Goal: Task Accomplishment & Management: Complete application form

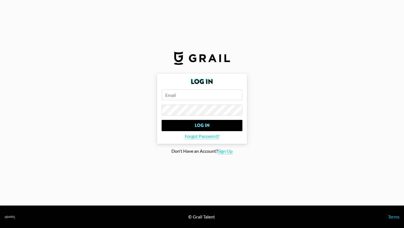
click at [195, 96] on input "email" at bounding box center [202, 94] width 81 height 11
type input "[PERSON_NAME][EMAIL_ADDRESS][DOMAIN_NAME]"
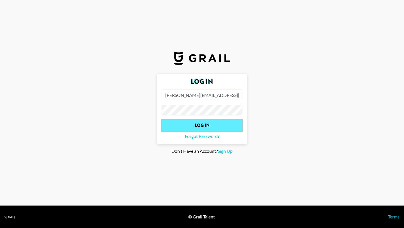
click at [204, 123] on input "Log In" at bounding box center [202, 125] width 81 height 11
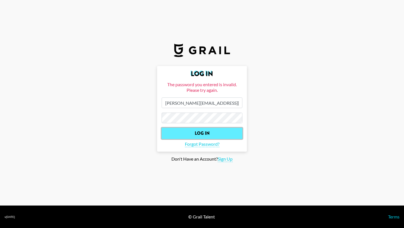
click at [204, 133] on input "Log In" at bounding box center [202, 133] width 81 height 11
click at [194, 135] on input "Log In" at bounding box center [202, 133] width 81 height 11
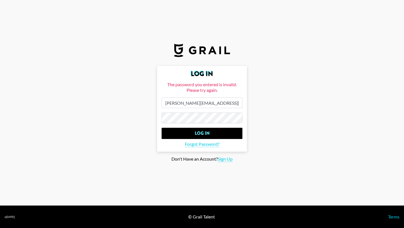
click at [142, 118] on main "Log In The password you entered is invalid. Please try again. [PERSON_NAME][EMA…" at bounding box center [201, 114] width 395 height 96
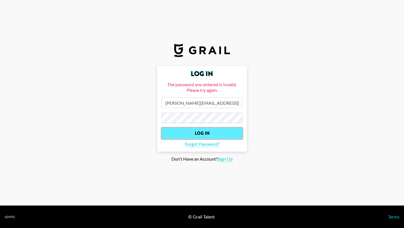
click at [174, 133] on input "Log In" at bounding box center [202, 133] width 81 height 11
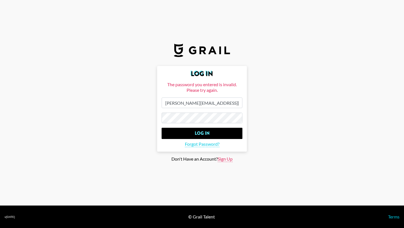
click at [227, 158] on span "Sign Up" at bounding box center [225, 159] width 15 height 6
type input "Sign Up"
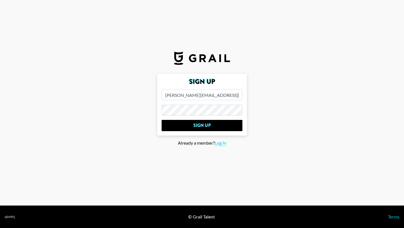
click at [151, 106] on main "Sign Up [PERSON_NAME][EMAIL_ADDRESS][DOMAIN_NAME] Sign Up Already a member? Log…" at bounding box center [201, 114] width 395 height 80
drag, startPoint x: 219, startPoint y: 94, endPoint x: 135, endPoint y: 91, distance: 84.7
click at [135, 91] on main "Sign Up [PERSON_NAME][EMAIL_ADDRESS][DOMAIN_NAME] Sign Up Already a member? Log…" at bounding box center [201, 114] width 395 height 80
type input "[PERSON_NAME][EMAIL_ADDRESS][DOMAIN_NAME]"
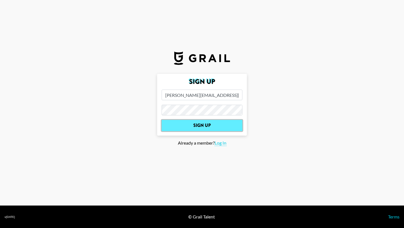
click at [201, 125] on input "Sign Up" at bounding box center [202, 125] width 81 height 11
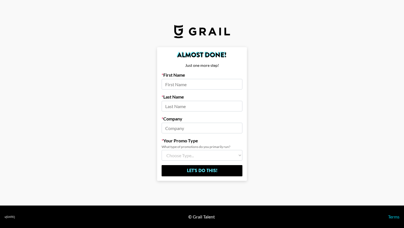
click at [178, 84] on input at bounding box center [202, 84] width 81 height 11
type input "[PERSON_NAME]"
type input "1000416133"
drag, startPoint x: 197, startPoint y: 128, endPoint x: 151, endPoint y: 123, distance: 46.9
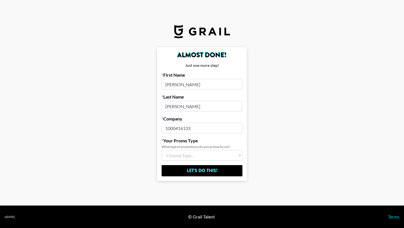
click at [150, 123] on main "Almost Done! Just one more step! First Name [PERSON_NAME] Last Name [PERSON_NAM…" at bounding box center [201, 114] width 395 height 134
type input "round"
click at [180, 157] on select "Choose Type... Song Promos Brand Promos Both (I work at an Agency)" at bounding box center [202, 155] width 81 height 11
select select "Multi"
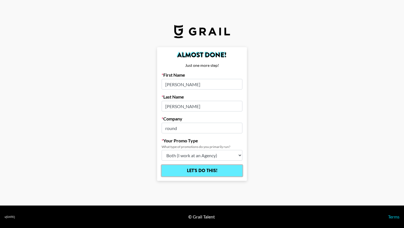
click at [201, 173] on input "Let's Do This!" at bounding box center [202, 170] width 81 height 11
select select "Song"
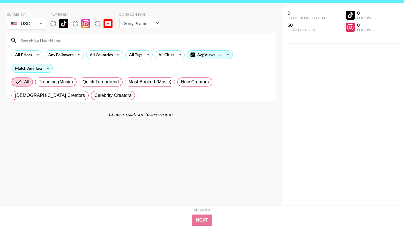
scroll to position [19, 0]
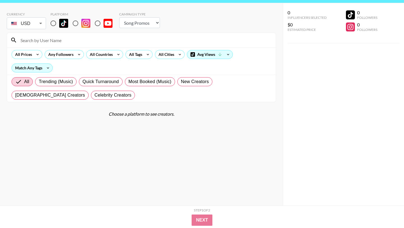
click at [50, 24] on input "radio" at bounding box center [53, 23] width 12 height 12
radio input "true"
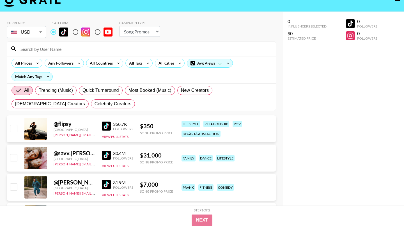
scroll to position [0, 0]
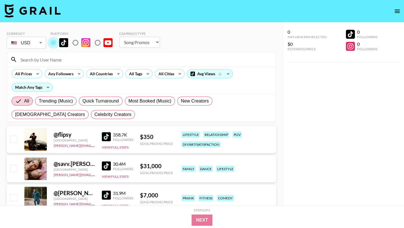
click at [55, 43] on input "radio" at bounding box center [53, 43] width 12 height 12
click at [47, 54] on div at bounding box center [141, 59] width 269 height 15
click at [47, 61] on input at bounding box center [144, 59] width 255 height 9
paste input "@hunter__workman"
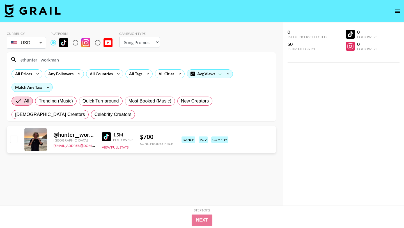
type input "@hunter__workman"
click at [14, 139] on input "checkbox" at bounding box center [13, 138] width 7 height 7
checkbox input "true"
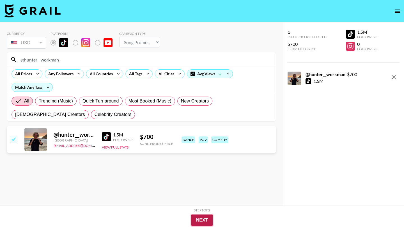
click at [197, 216] on button "Next" at bounding box center [202, 219] width 22 height 11
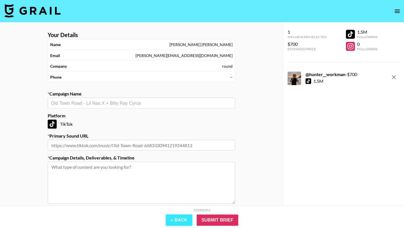
click at [175, 220] on button "« Back" at bounding box center [179, 219] width 26 height 11
select select "Song"
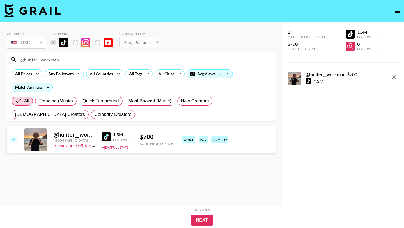
click at [12, 139] on input "checkbox" at bounding box center [13, 138] width 7 height 7
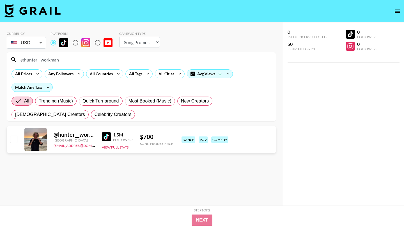
scroll to position [8, 0]
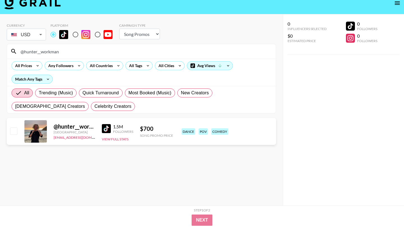
click at [245, 178] on section "Currency USD USD ​ Platform Campaign Type Choose Type... Song Promos Brand Prom…" at bounding box center [141, 110] width 269 height 183
click at [13, 132] on input "checkbox" at bounding box center [13, 130] width 7 height 7
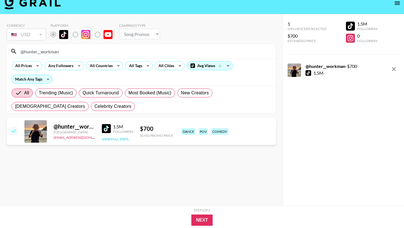
click at [110, 137] on button "View Full Stats" at bounding box center [115, 139] width 27 height 4
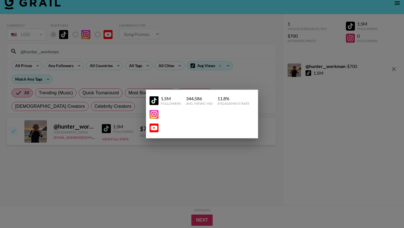
click at [177, 172] on div at bounding box center [202, 114] width 404 height 228
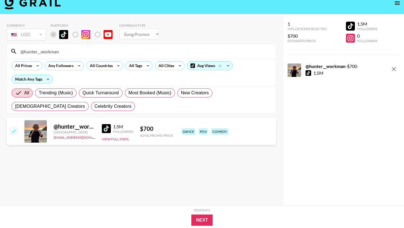
click at [251, 184] on section "Currency USD USD ​ Platform Campaign Type Choose Type... Song Promos Brand Prom…" at bounding box center [141, 110] width 269 height 183
click at [392, 68] on icon "remove" at bounding box center [393, 69] width 7 height 7
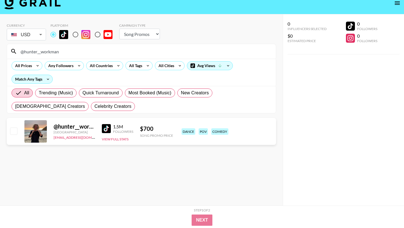
click at [14, 129] on input "checkbox" at bounding box center [13, 130] width 7 height 7
checkbox input "true"
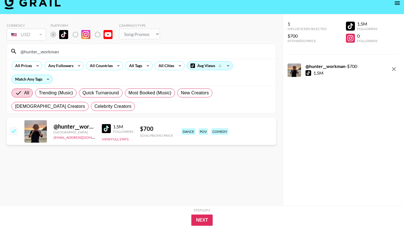
drag, startPoint x: 60, startPoint y: 52, endPoint x: 22, endPoint y: 51, distance: 38.1
click at [22, 51] on input "@hunter__workman" at bounding box center [144, 51] width 255 height 9
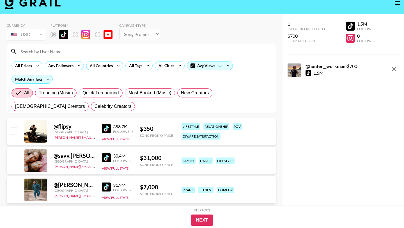
paste input "imd1nayah"
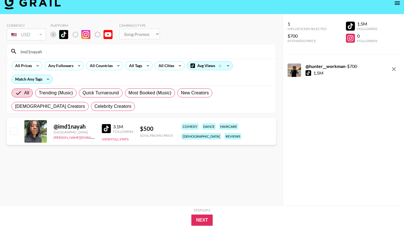
type input "imd1nayah"
click at [14, 129] on input "checkbox" at bounding box center [13, 130] width 7 height 7
checkbox input "true"
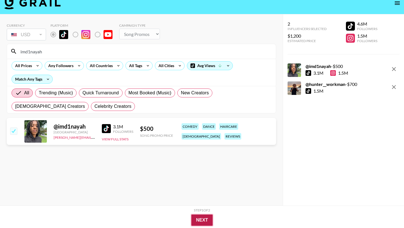
click at [206, 220] on button "Next" at bounding box center [202, 219] width 22 height 11
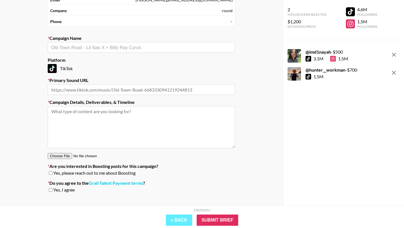
scroll to position [0, 0]
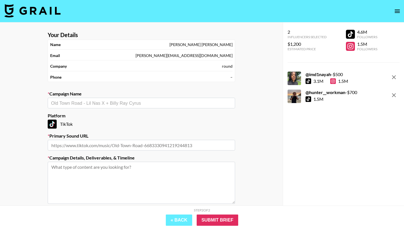
click at [342, 80] on div "1.5M" at bounding box center [339, 81] width 18 height 6
click at [342, 72] on div "@ imd1nayah - $ 500" at bounding box center [326, 75] width 43 height 6
click at [356, 73] on div "@ imd1nayah - $ 500 3.1M 1.5M" at bounding box center [343, 78] width 112 height 13
click at [394, 79] on icon "remove" at bounding box center [393, 77] width 7 height 7
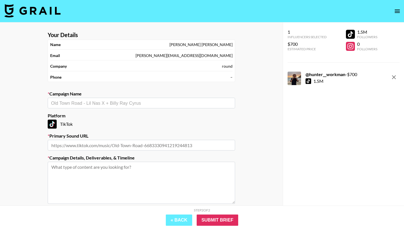
click at [392, 79] on icon "remove" at bounding box center [393, 77] width 7 height 7
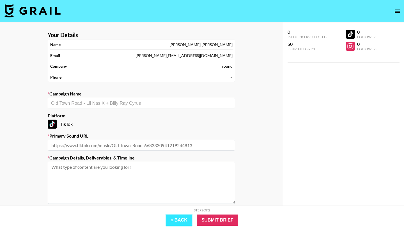
click at [176, 224] on button "« Back" at bounding box center [179, 219] width 26 height 11
select select "Song"
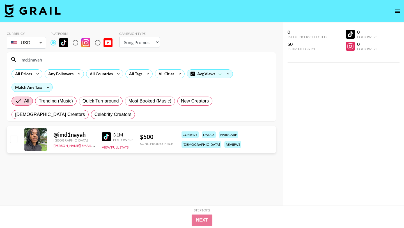
click at [13, 138] on input "checkbox" at bounding box center [13, 138] width 7 height 7
checkbox input "true"
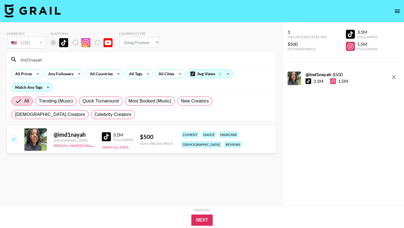
click at [308, 81] on div at bounding box center [308, 81] width 6 height 6
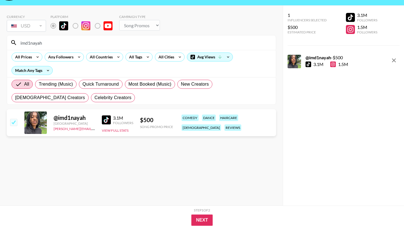
scroll to position [22, 0]
